Goal: Task Accomplishment & Management: Manage account settings

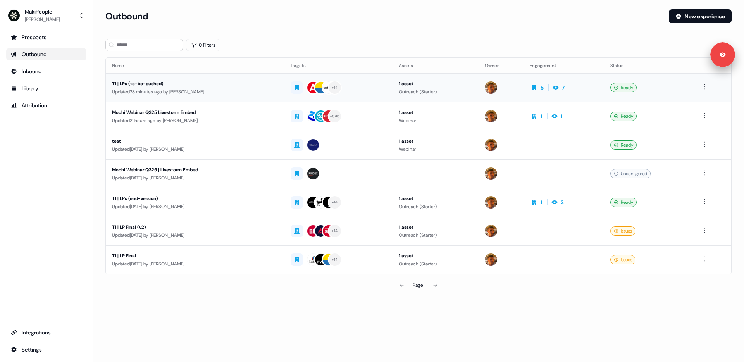
click at [137, 82] on div "T1 | LPs (to-be-pushed)" at bounding box center [195, 84] width 166 height 8
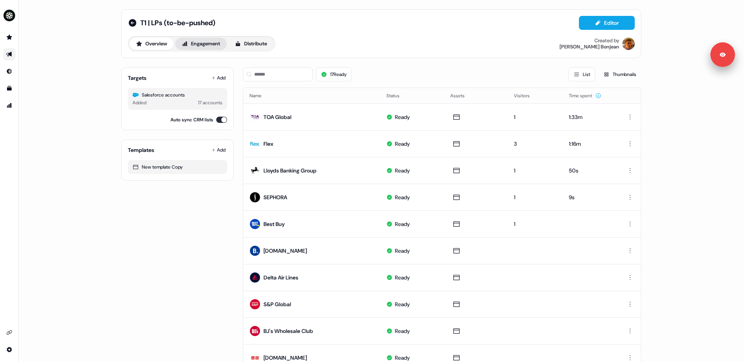
click at [194, 41] on button "Engagement" at bounding box center [201, 44] width 52 height 12
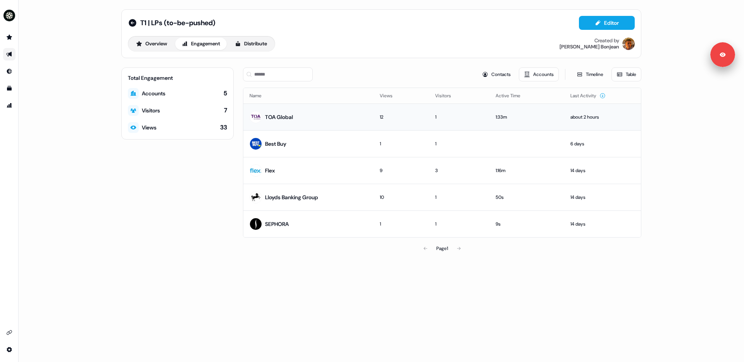
click at [526, 118] on div "1:33m" at bounding box center [527, 117] width 62 height 8
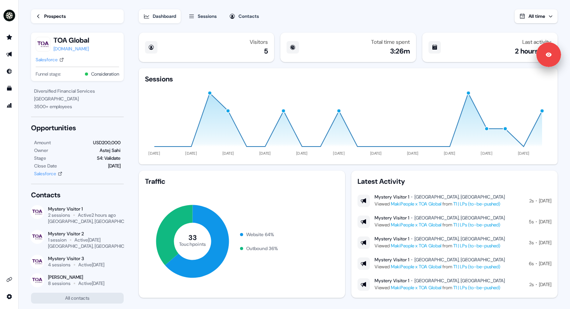
scroll to position [16, 0]
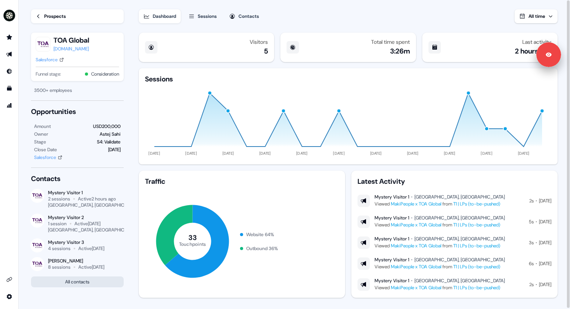
click at [74, 283] on button "All contacts" at bounding box center [77, 281] width 93 height 11
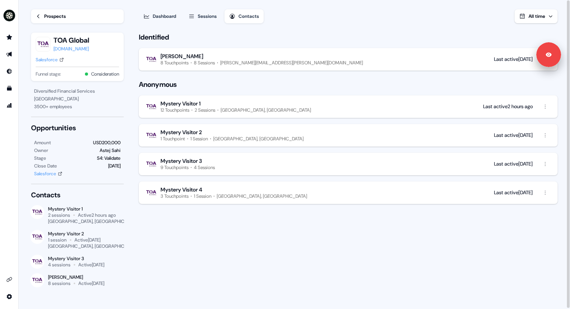
click at [205, 15] on div "Sessions" at bounding box center [207, 16] width 19 height 8
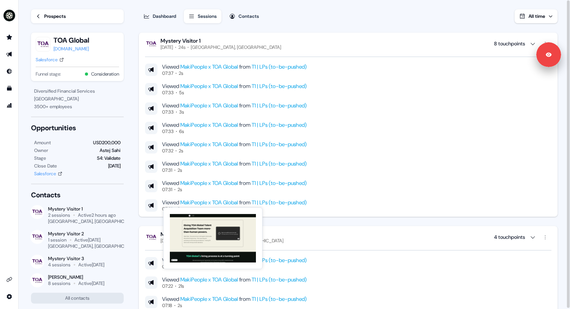
click at [224, 201] on link "MakiPeople x TOA Global" at bounding box center [209, 202] width 58 height 7
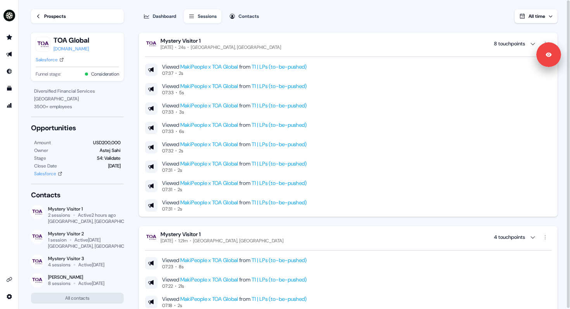
click at [159, 15] on div "Dashboard" at bounding box center [164, 16] width 23 height 8
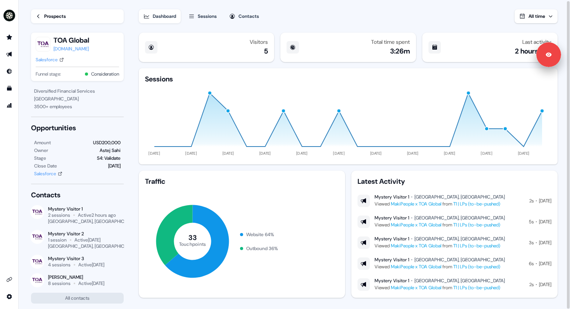
scroll to position [1, 0]
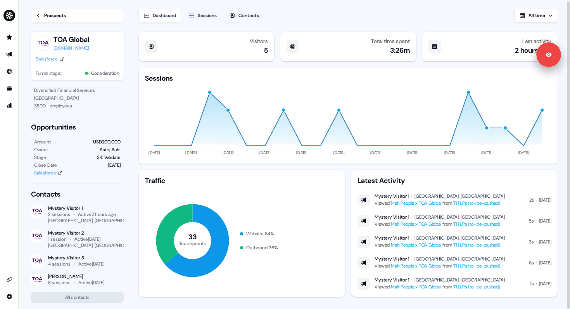
click at [53, 13] on div "Prospects" at bounding box center [55, 16] width 22 height 8
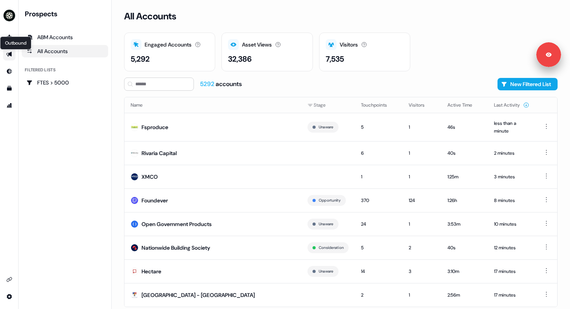
click at [11, 57] on link "Outbound Outbound" at bounding box center [9, 54] width 12 height 12
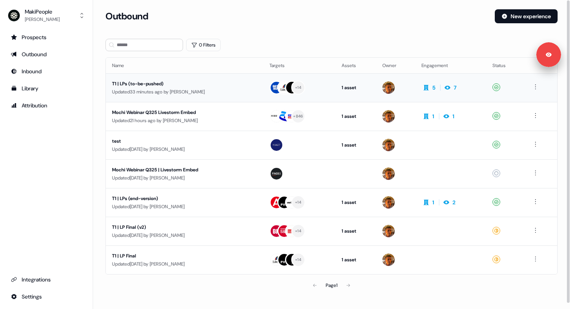
click at [169, 83] on div "T1 | LPs (to-be-pushed)" at bounding box center [183, 84] width 143 height 8
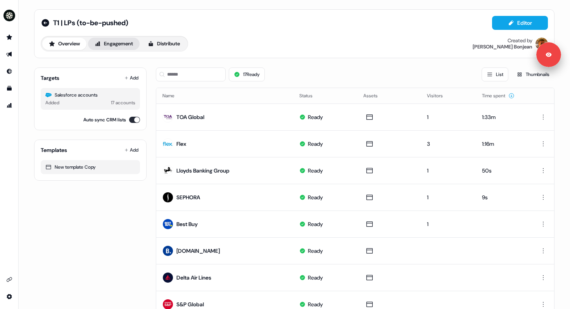
click at [127, 43] on button "Engagement" at bounding box center [114, 44] width 52 height 12
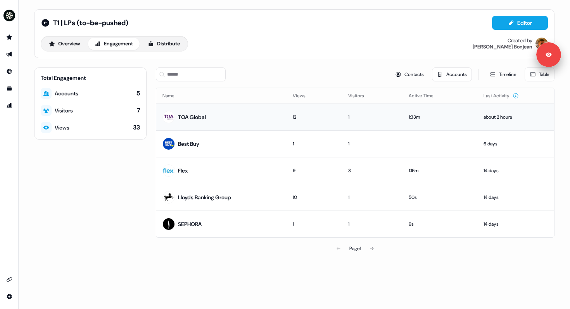
click at [201, 115] on div "TOA Global" at bounding box center [192, 117] width 28 height 8
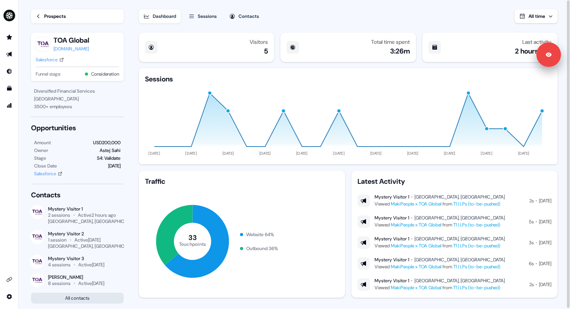
click at [71, 296] on button "All contacts" at bounding box center [77, 298] width 93 height 11
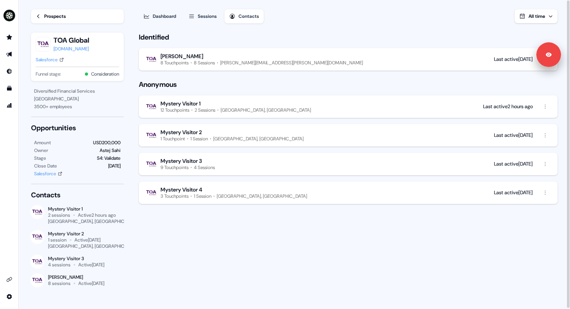
click at [231, 110] on div "[GEOGRAPHIC_DATA], [GEOGRAPHIC_DATA]" at bounding box center [265, 110] width 90 height 6
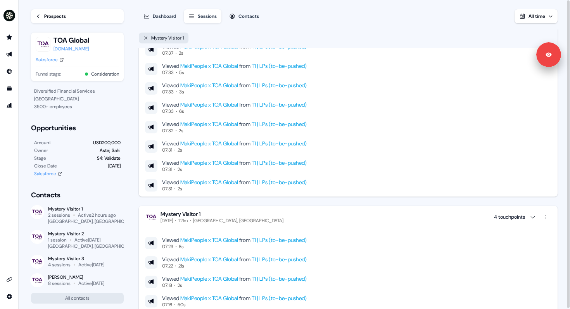
scroll to position [66, 0]
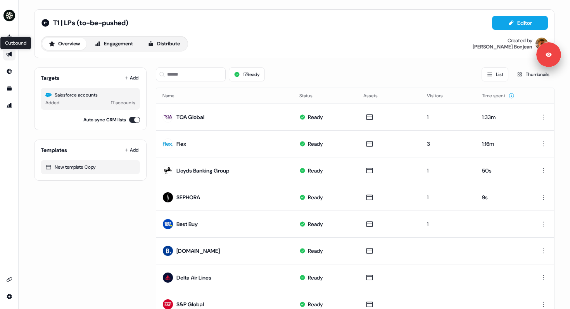
click at [10, 53] on icon "Go to outbound experience" at bounding box center [8, 54] width 5 height 5
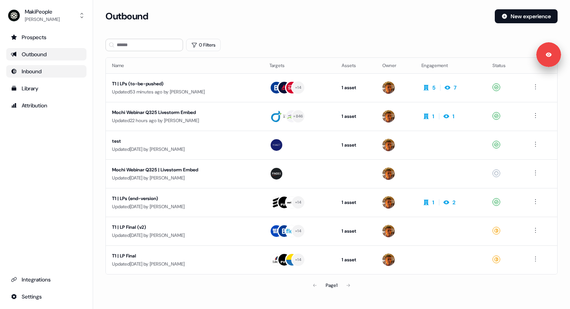
click at [21, 69] on div "Inbound" at bounding box center [46, 71] width 71 height 8
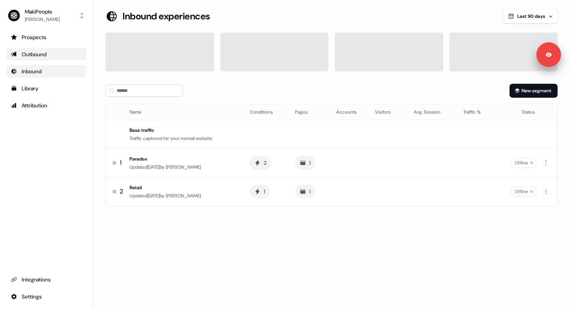
click at [29, 57] on div "Outbound" at bounding box center [46, 54] width 71 height 8
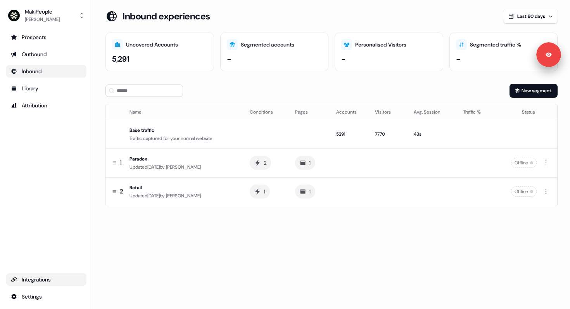
click at [36, 278] on div "Integrations" at bounding box center [46, 279] width 71 height 8
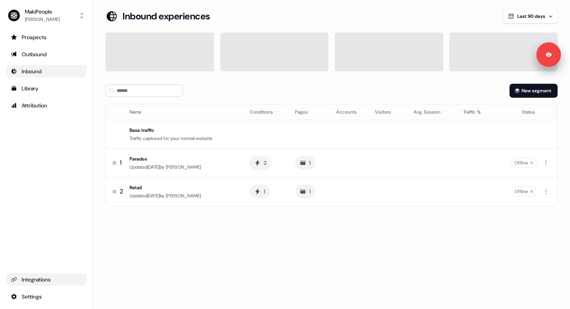
click at [49, 281] on div "Integrations" at bounding box center [46, 279] width 71 height 8
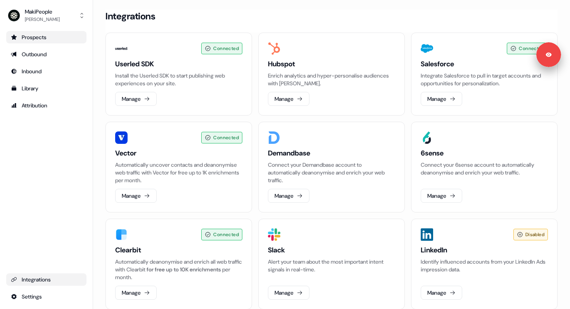
click at [24, 38] on div "Prospects" at bounding box center [46, 37] width 71 height 8
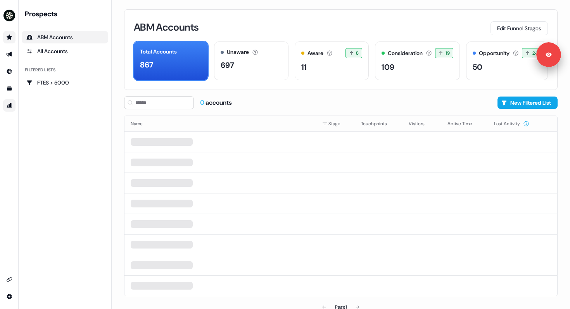
click at [10, 102] on link "Go to attribution" at bounding box center [9, 105] width 12 height 12
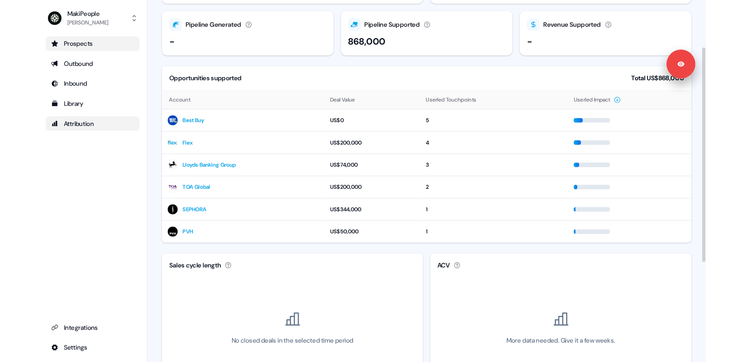
scroll to position [68, 0]
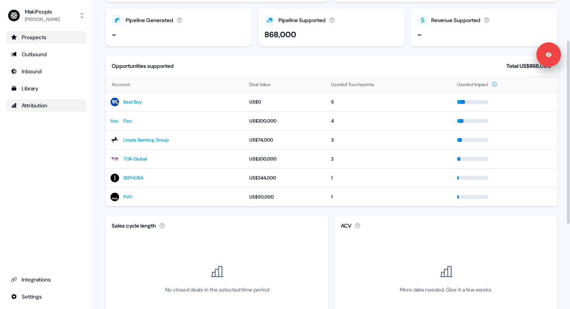
click at [38, 95] on ul "Prospects Outbound Inbound Library Attribution" at bounding box center [46, 71] width 80 height 81
click at [36, 89] on div "Library" at bounding box center [46, 88] width 71 height 8
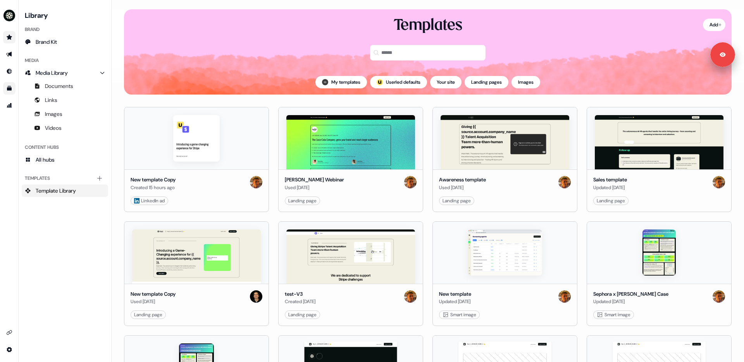
click at [58, 291] on div "Library Brand Brand Kit Media Media Library Documents Links Images Videos Conte…" at bounding box center [65, 180] width 86 height 343
click at [10, 54] on icon "Go to outbound experience" at bounding box center [8, 54] width 5 height 5
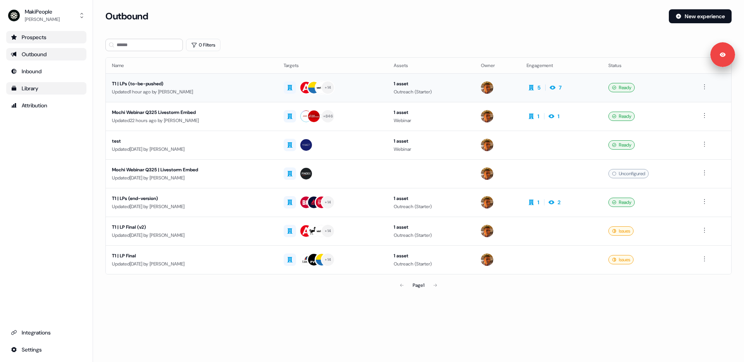
click at [162, 93] on div "Updated 1 hour ago by Vincent Bonjean" at bounding box center [191, 92] width 159 height 8
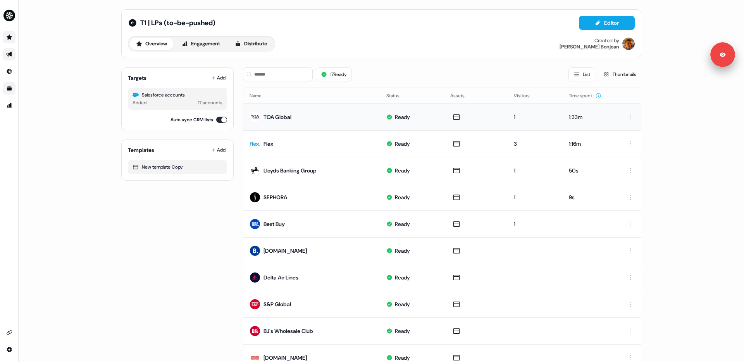
click at [334, 118] on td "TOA Global" at bounding box center [311, 116] width 137 height 27
click at [208, 45] on button "Engagement" at bounding box center [201, 44] width 52 height 12
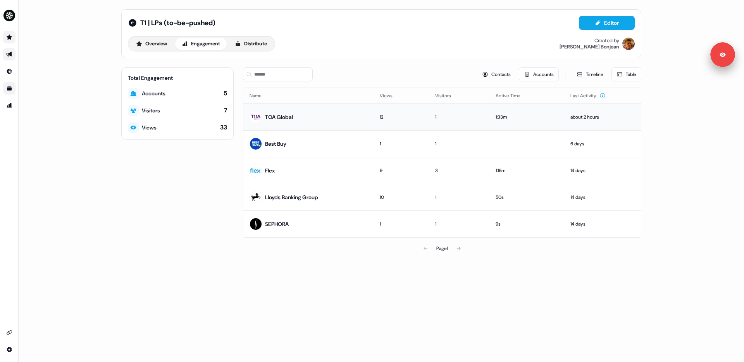
click at [285, 116] on div "TOA Global" at bounding box center [279, 117] width 28 height 8
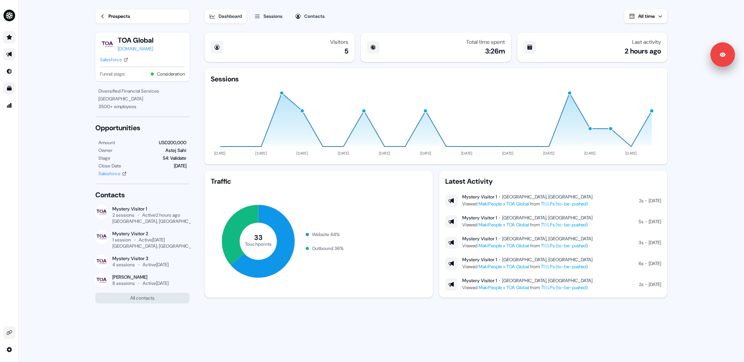
click at [8, 308] on link "Go to integrations" at bounding box center [9, 332] width 12 height 12
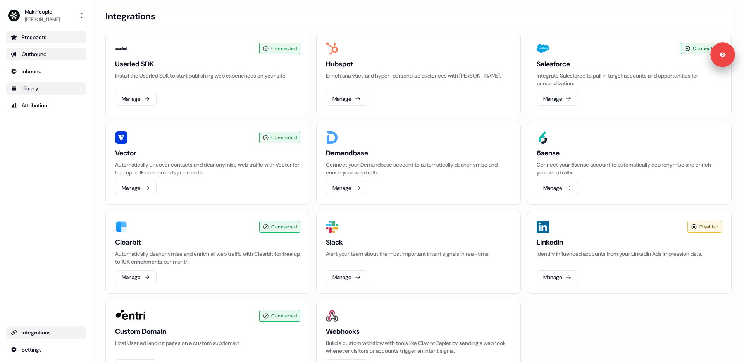
click at [43, 308] on div "Integrations" at bounding box center [46, 333] width 71 height 8
click at [42, 308] on div "Integrations" at bounding box center [46, 333] width 71 height 8
click at [22, 92] on div "Library" at bounding box center [46, 88] width 71 height 8
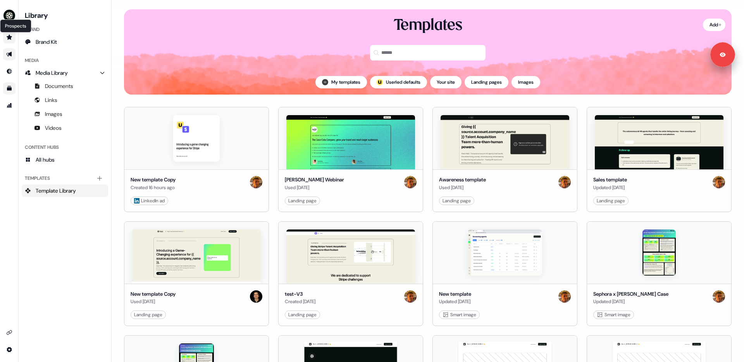
click at [10, 34] on icon "Go to prospects" at bounding box center [9, 37] width 6 height 6
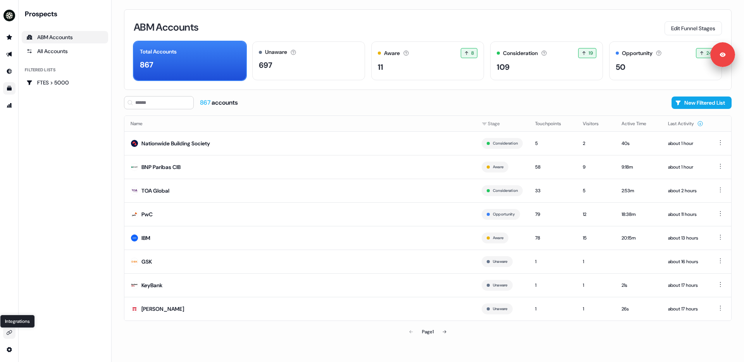
click at [12, 308] on icon "Go to integrations" at bounding box center [9, 332] width 6 height 6
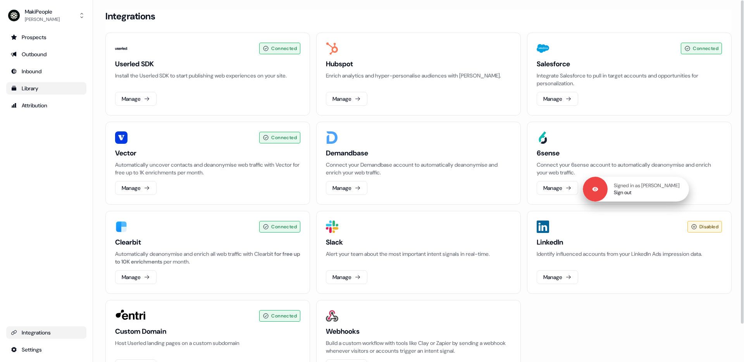
drag, startPoint x: 718, startPoint y: 62, endPoint x: 669, endPoint y: 214, distance: 159.7
click at [569, 201] on div "Signed in as Isabel Gilbert Sign out" at bounding box center [636, 189] width 106 height 25
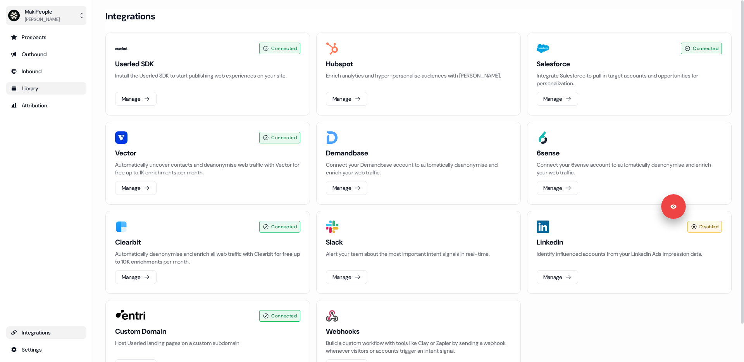
click at [40, 13] on div "MakiPeople" at bounding box center [42, 12] width 35 height 8
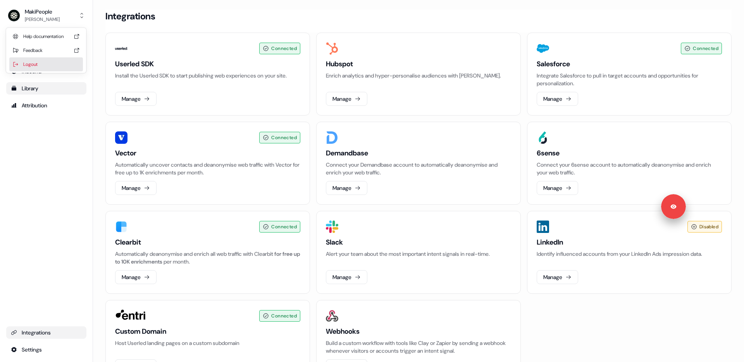
click at [33, 63] on div "Logout" at bounding box center [46, 64] width 74 height 14
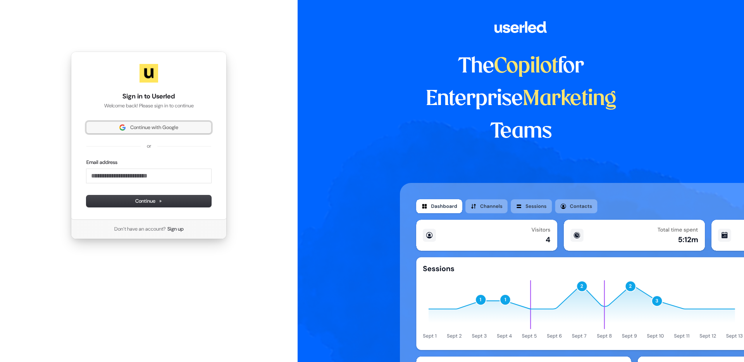
click at [165, 127] on span "Continue with Google" at bounding box center [154, 127] width 48 height 7
